Goal: Task Accomplishment & Management: Use online tool/utility

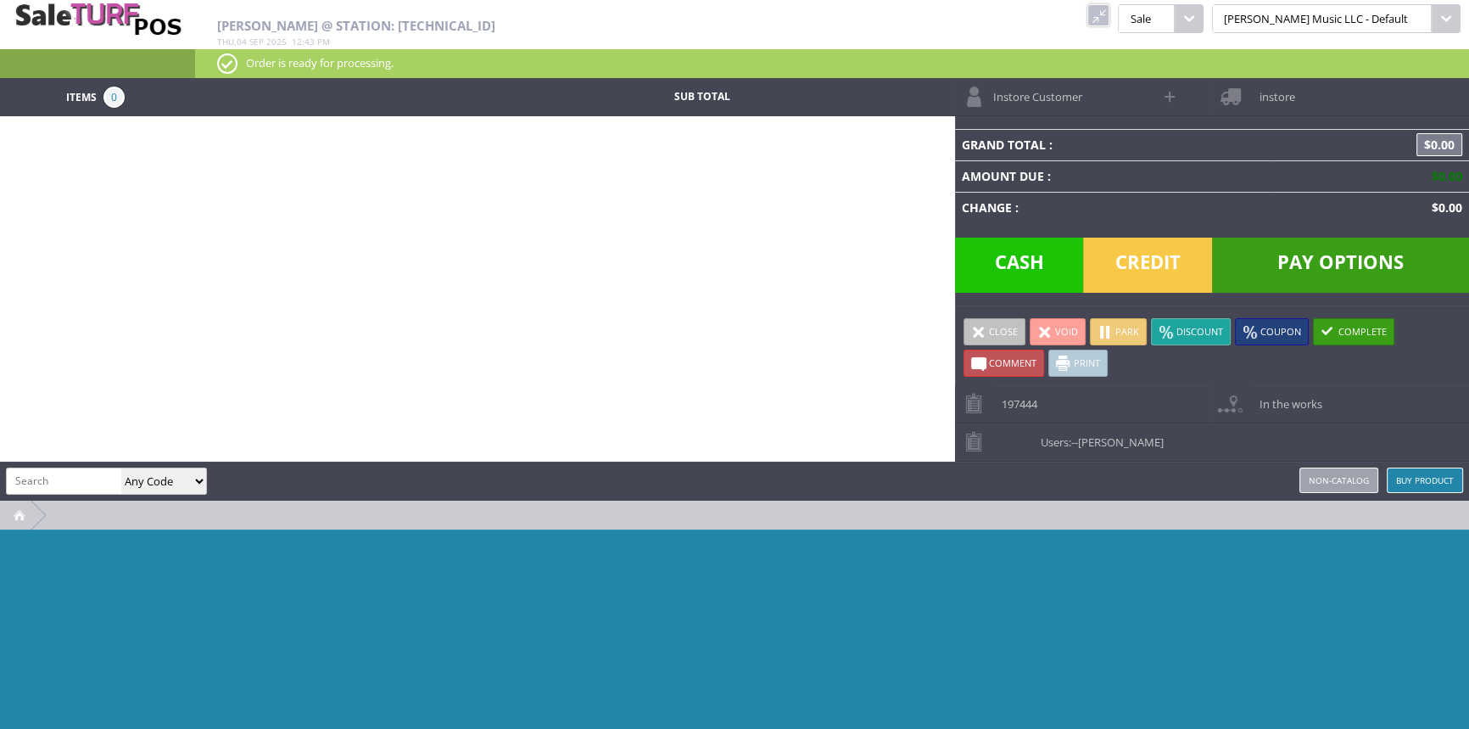
click at [1109, 15] on link at bounding box center [1098, 15] width 22 height 22
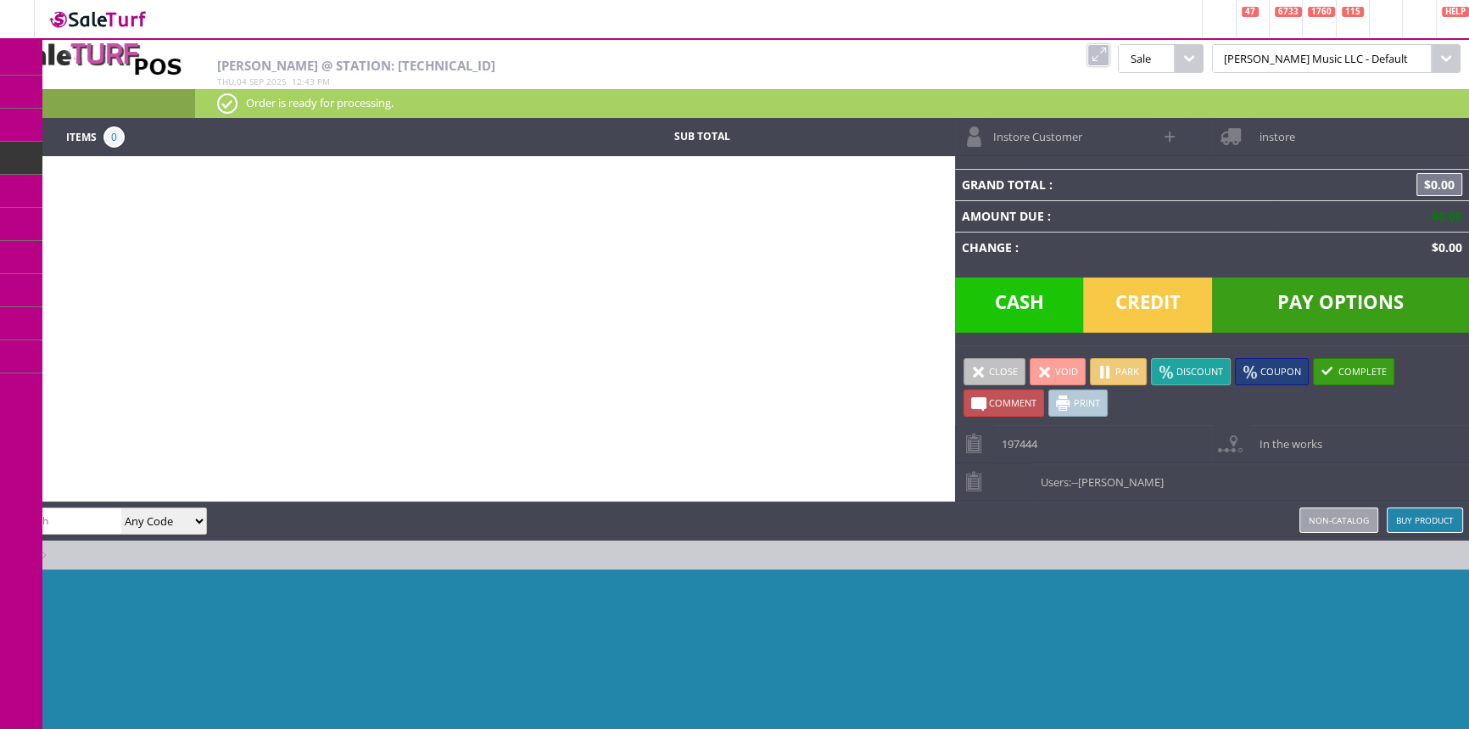
click at [87, 93] on link "Products" at bounding box center [131, 92] width 178 height 34
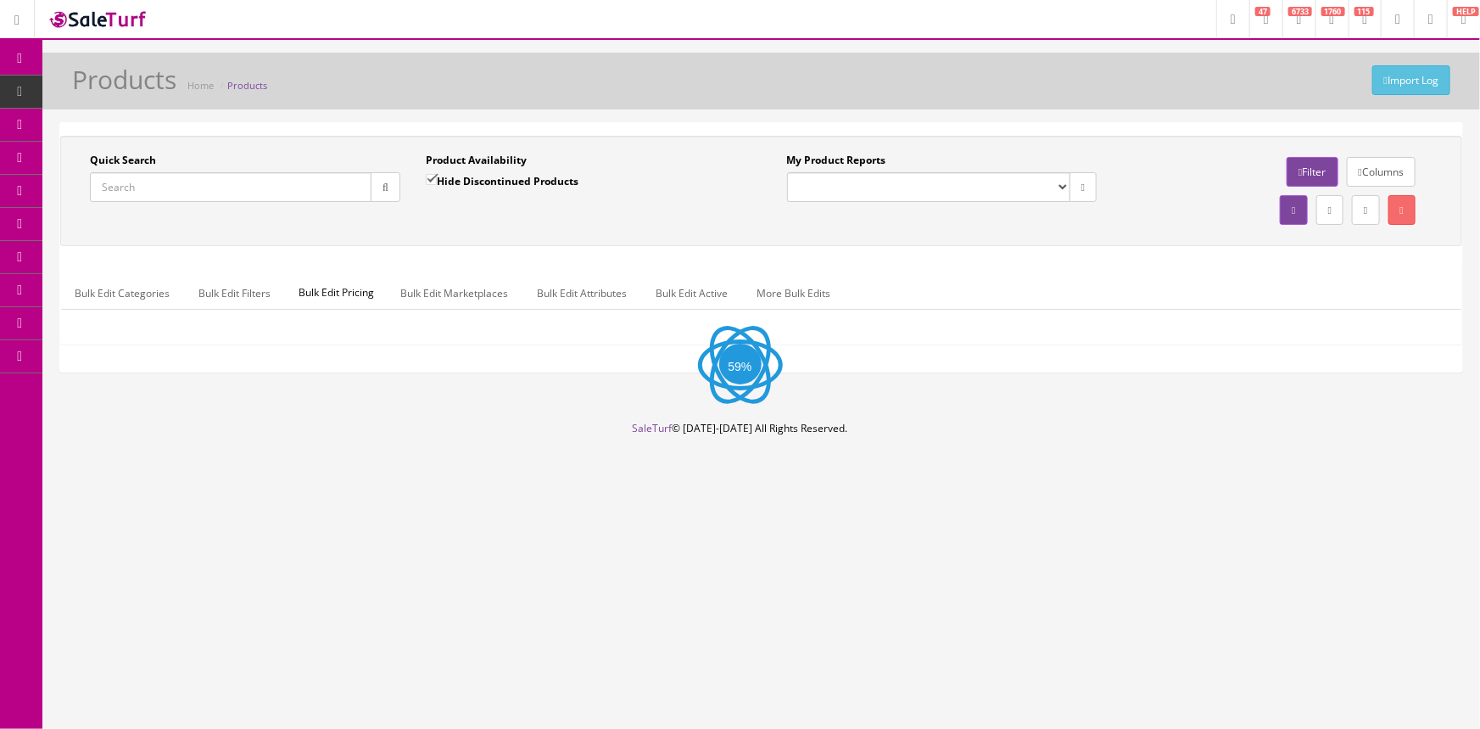
click at [210, 183] on input "Quick Search" at bounding box center [231, 187] width 282 height 30
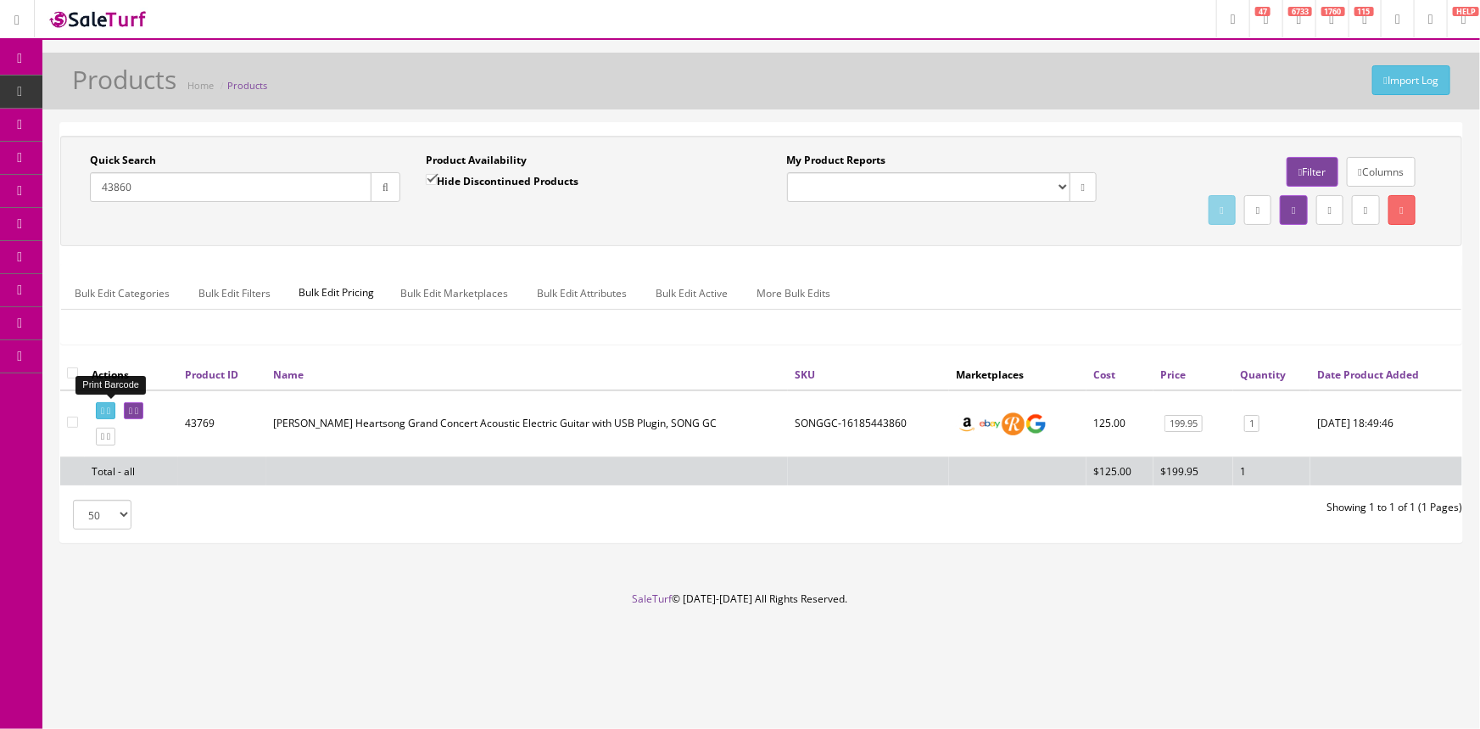
type input "43860"
click at [114, 403] on link at bounding box center [106, 411] width 20 height 18
